Goal: Navigation & Orientation: Find specific page/section

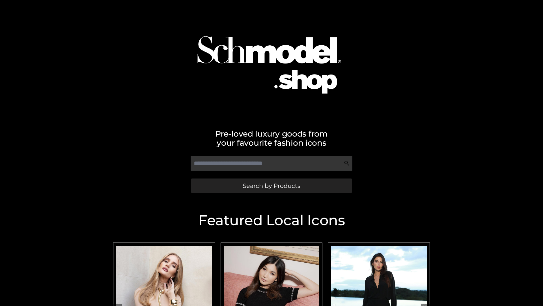
click at [271, 185] on span "Search by Products" at bounding box center [272, 186] width 58 height 6
